Goal: Information Seeking & Learning: Learn about a topic

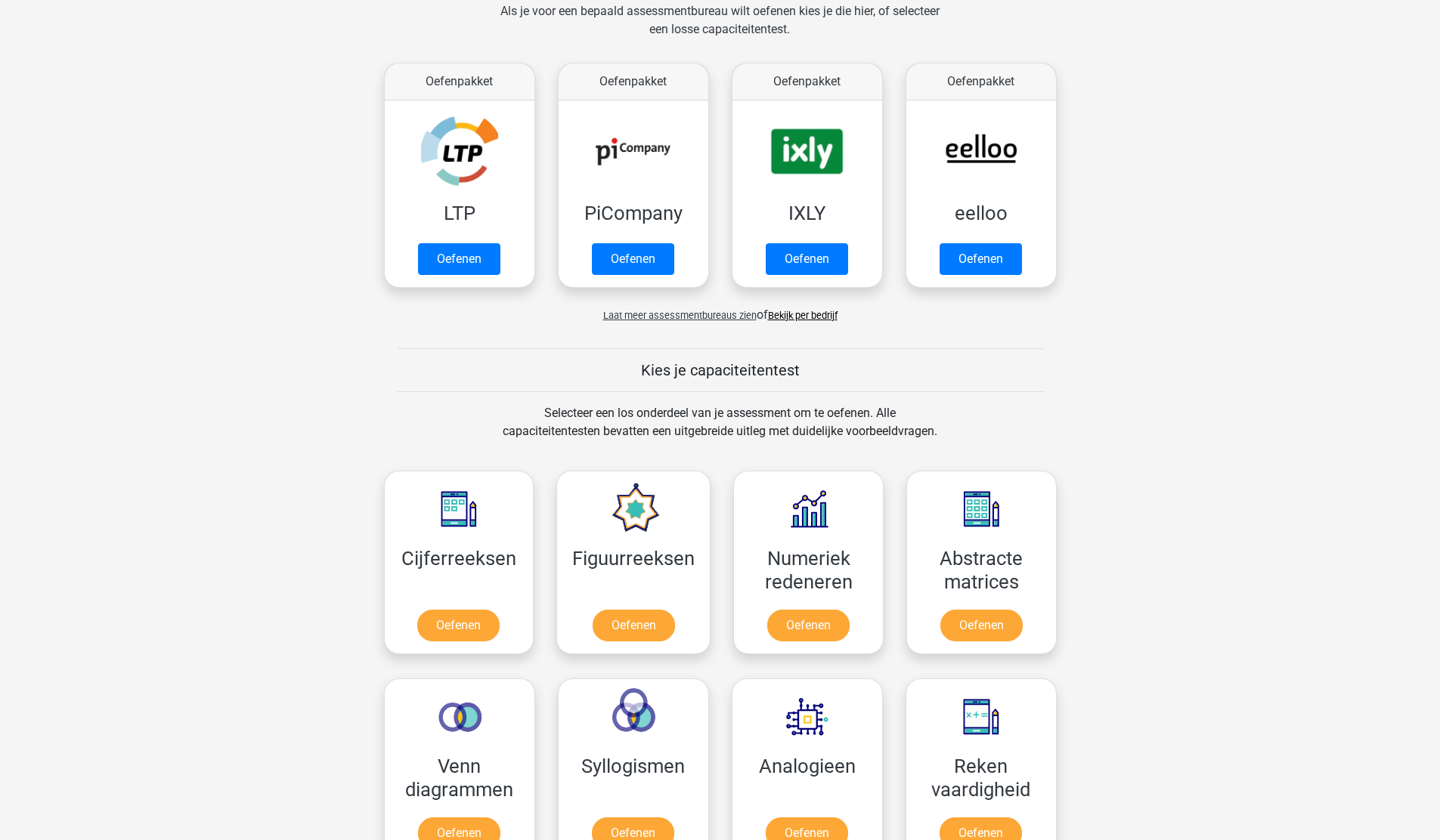
scroll to position [396, 0]
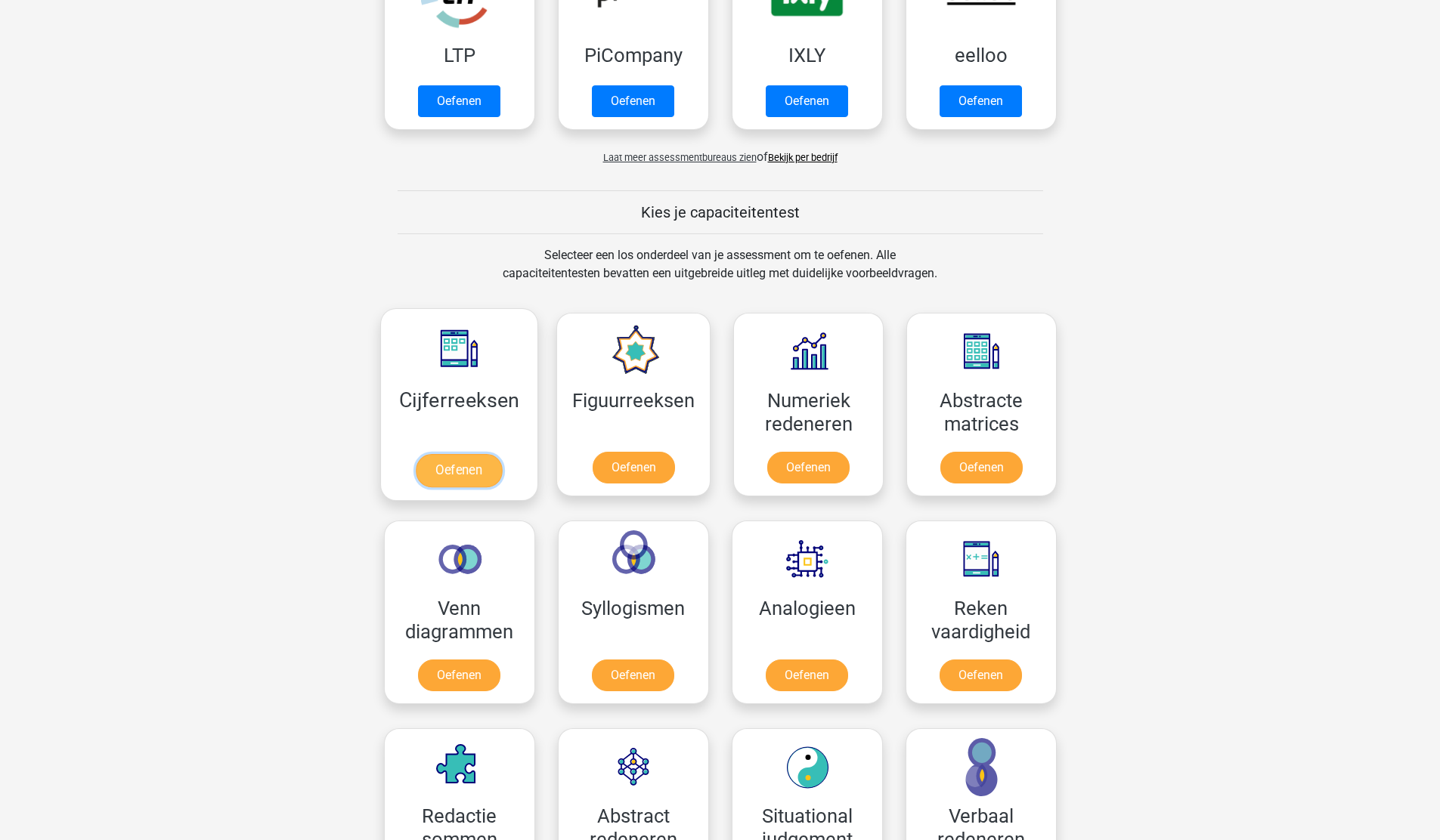
click at [465, 471] on link "Oefenen" at bounding box center [459, 471] width 86 height 33
